Goal: Find specific page/section: Find specific page/section

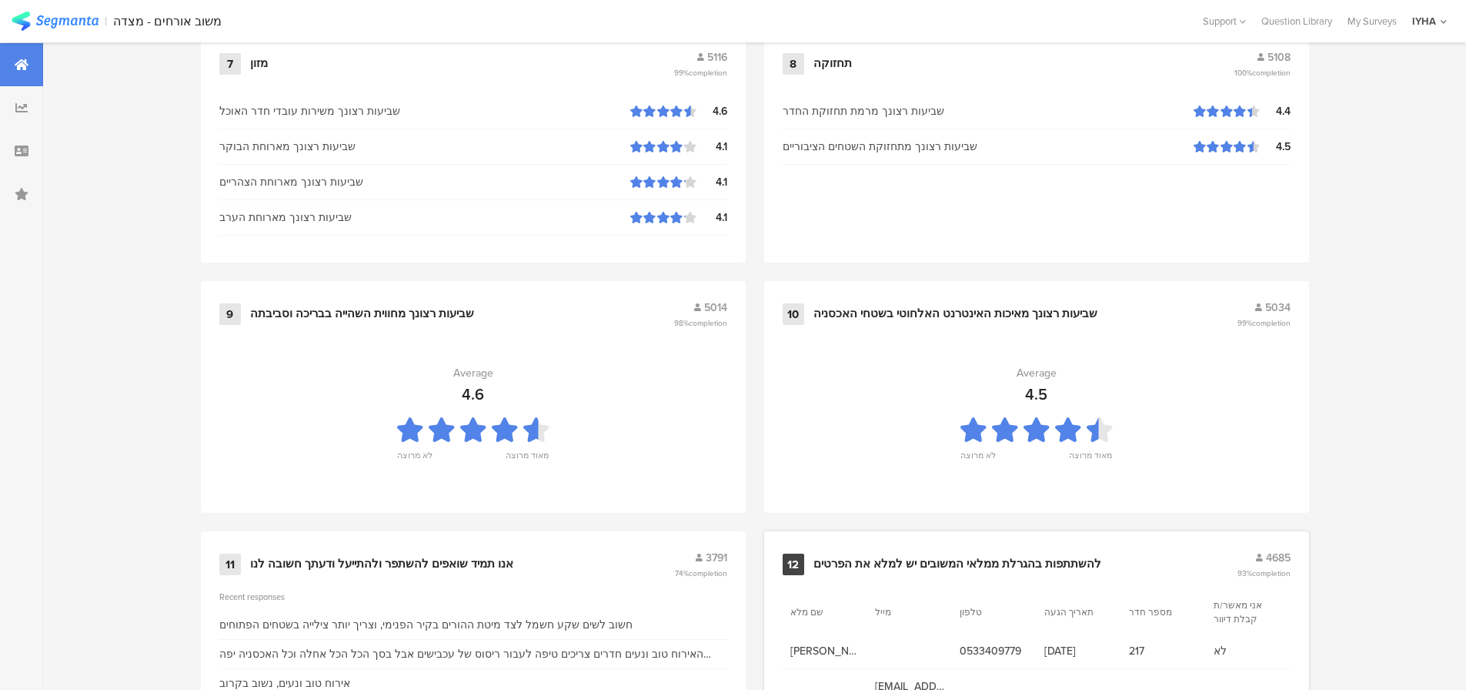
scroll to position [1568, 0]
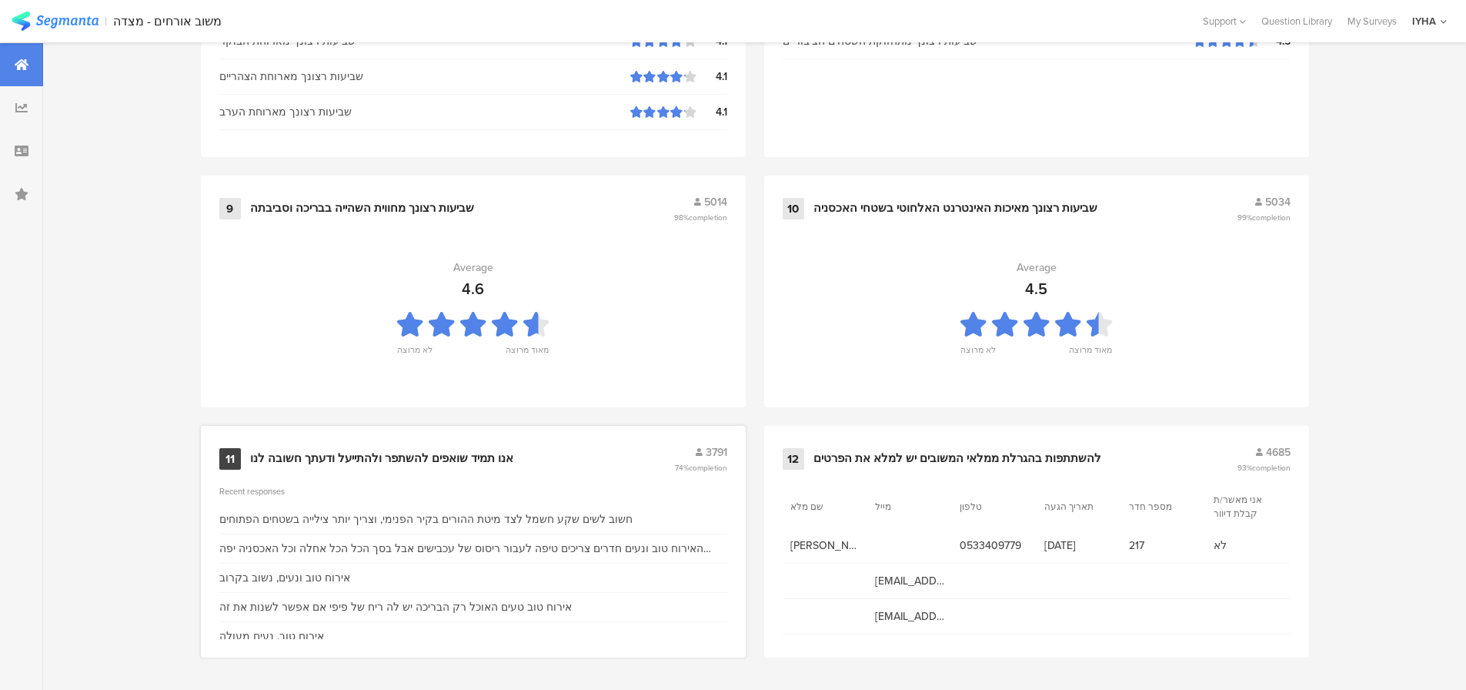
click at [493, 453] on div "אנו תמיד שואפים להשתפר ולהתייעל ודעתך חשובה לנו" at bounding box center [381, 458] width 263 height 15
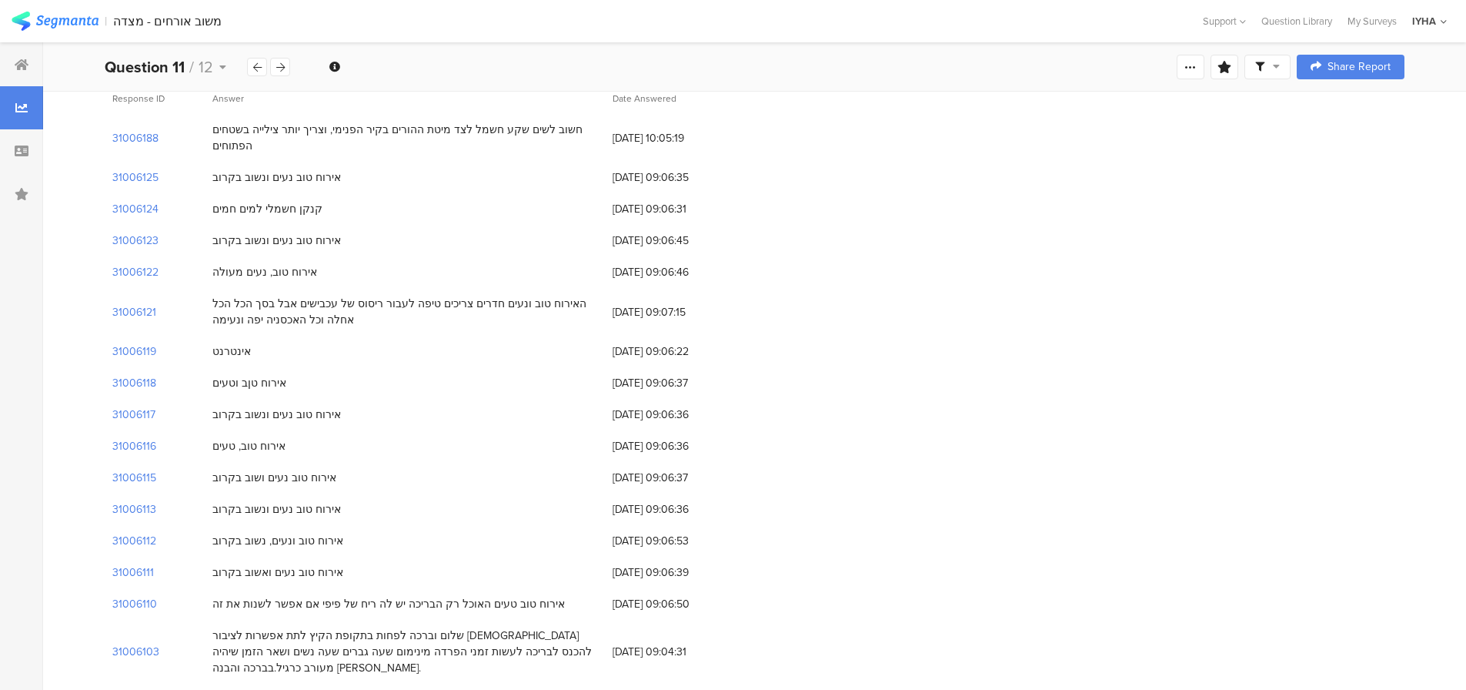
scroll to position [231, 0]
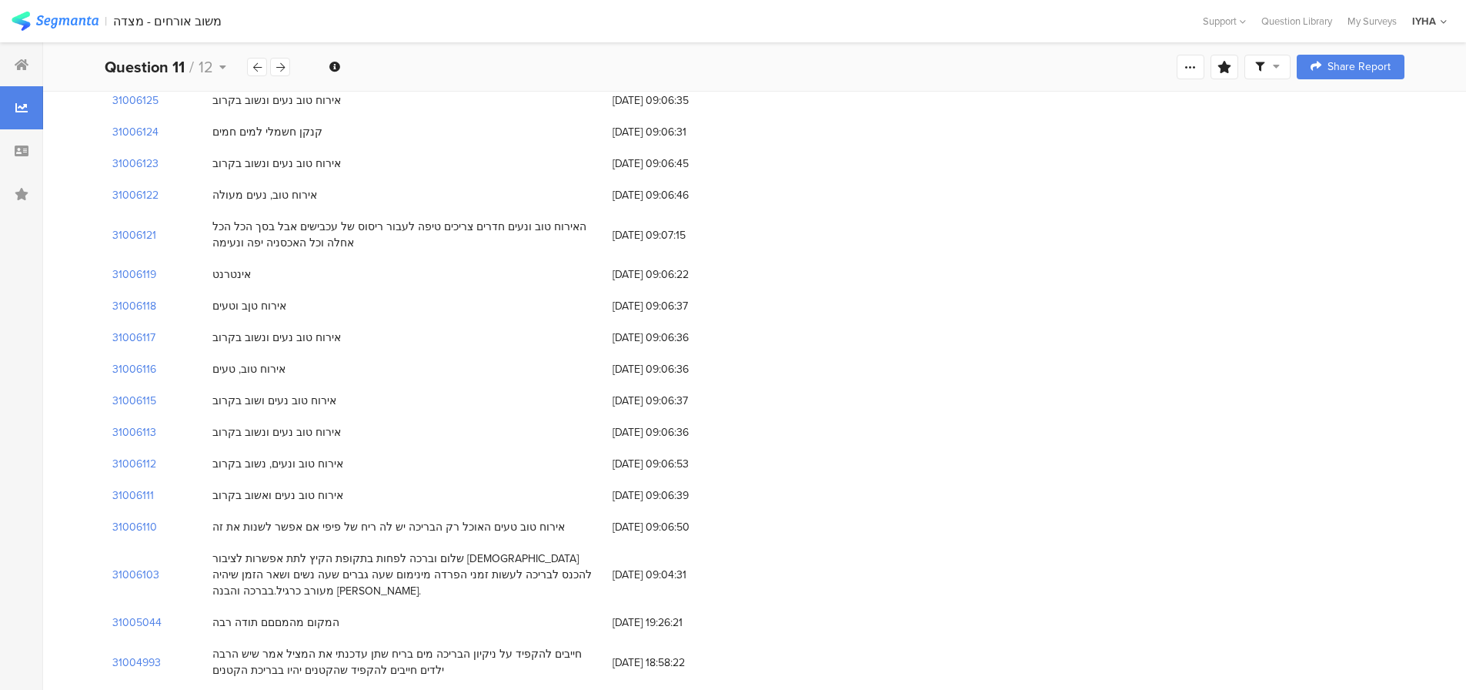
drag, startPoint x: 500, startPoint y: 566, endPoint x: 480, endPoint y: 577, distance: 22.7
drag, startPoint x: 480, startPoint y: 577, endPoint x: 500, endPoint y: 590, distance: 25.0
click at [499, 607] on div "המקום מהמםםם תודה רבה" at bounding box center [405, 623] width 400 height 32
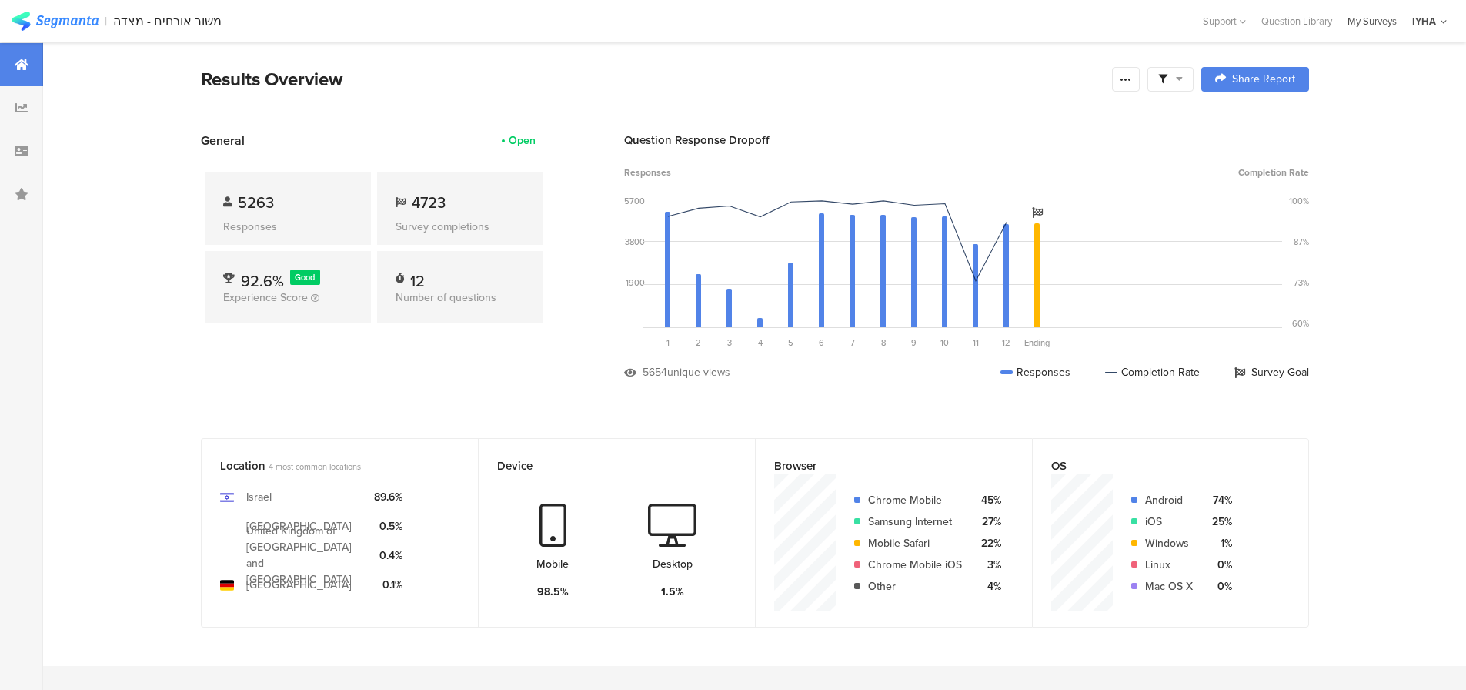
click at [1387, 20] on div "My Surveys" at bounding box center [1372, 21] width 65 height 15
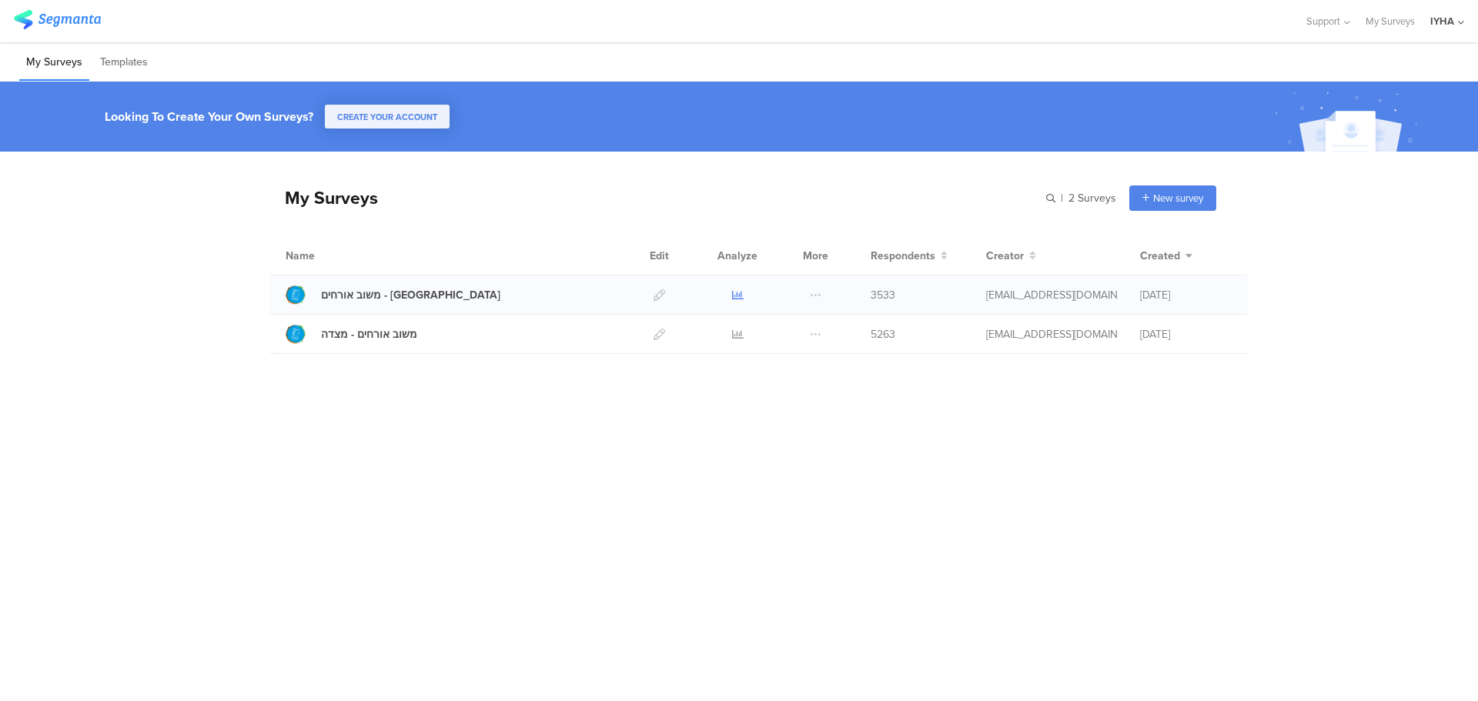
click at [732, 291] on icon at bounding box center [738, 295] width 12 height 12
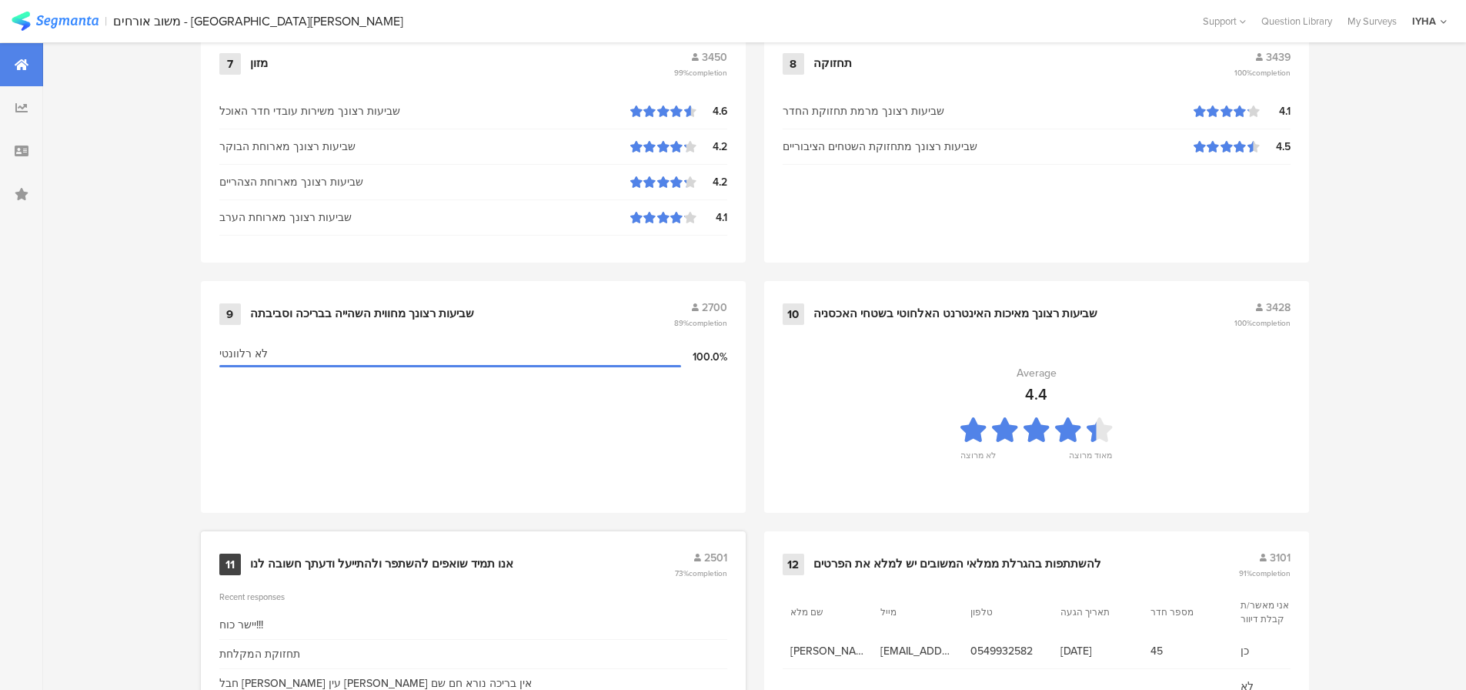
scroll to position [1568, 0]
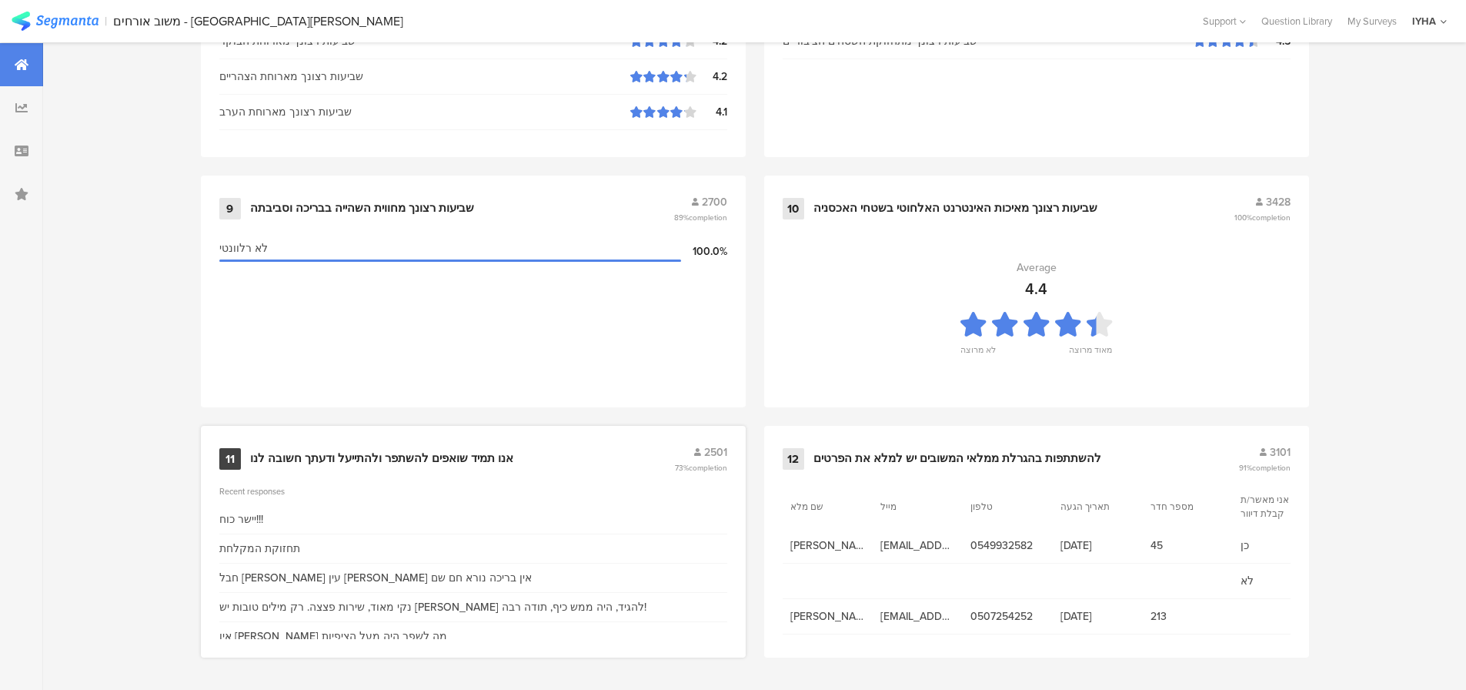
click at [449, 453] on div "אנו תמיד שואפים להשתפר ולהתייעל ודעתך חשובה לנו" at bounding box center [381, 458] width 263 height 15
